Goal: Navigation & Orientation: Find specific page/section

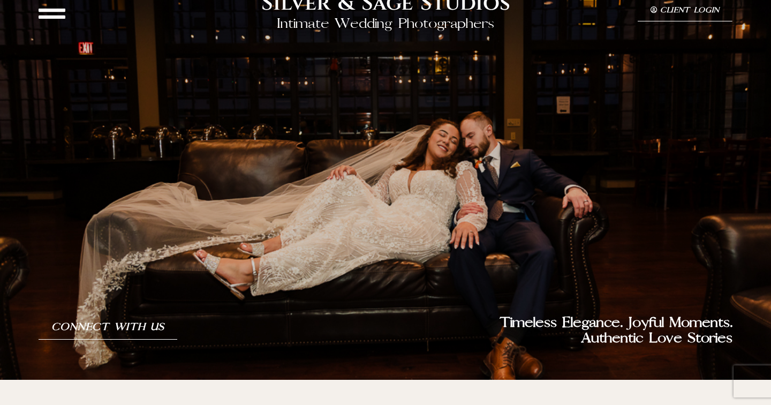
scroll to position [28, 0]
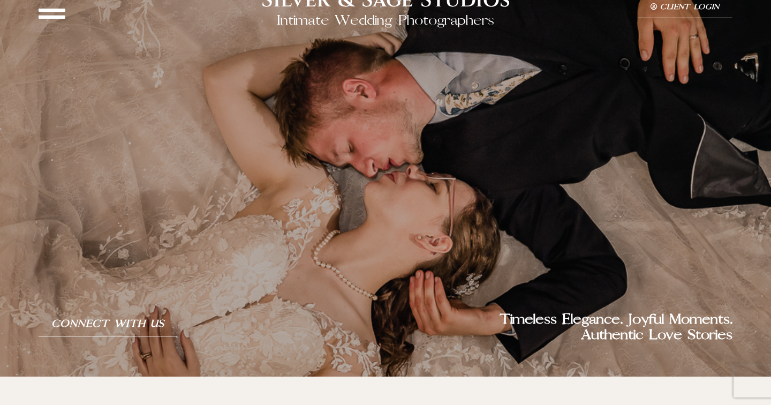
click at [46, 10] on icon at bounding box center [52, 13] width 27 height 27
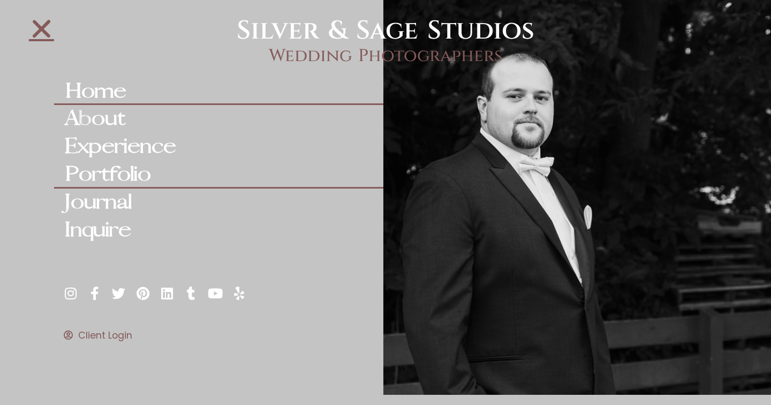
click at [133, 176] on link "Portfolio" at bounding box center [218, 175] width 329 height 28
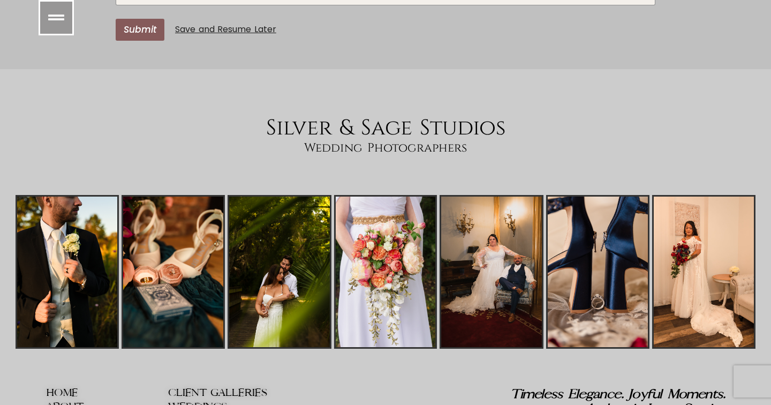
scroll to position [3699, 0]
